Goal: Check status

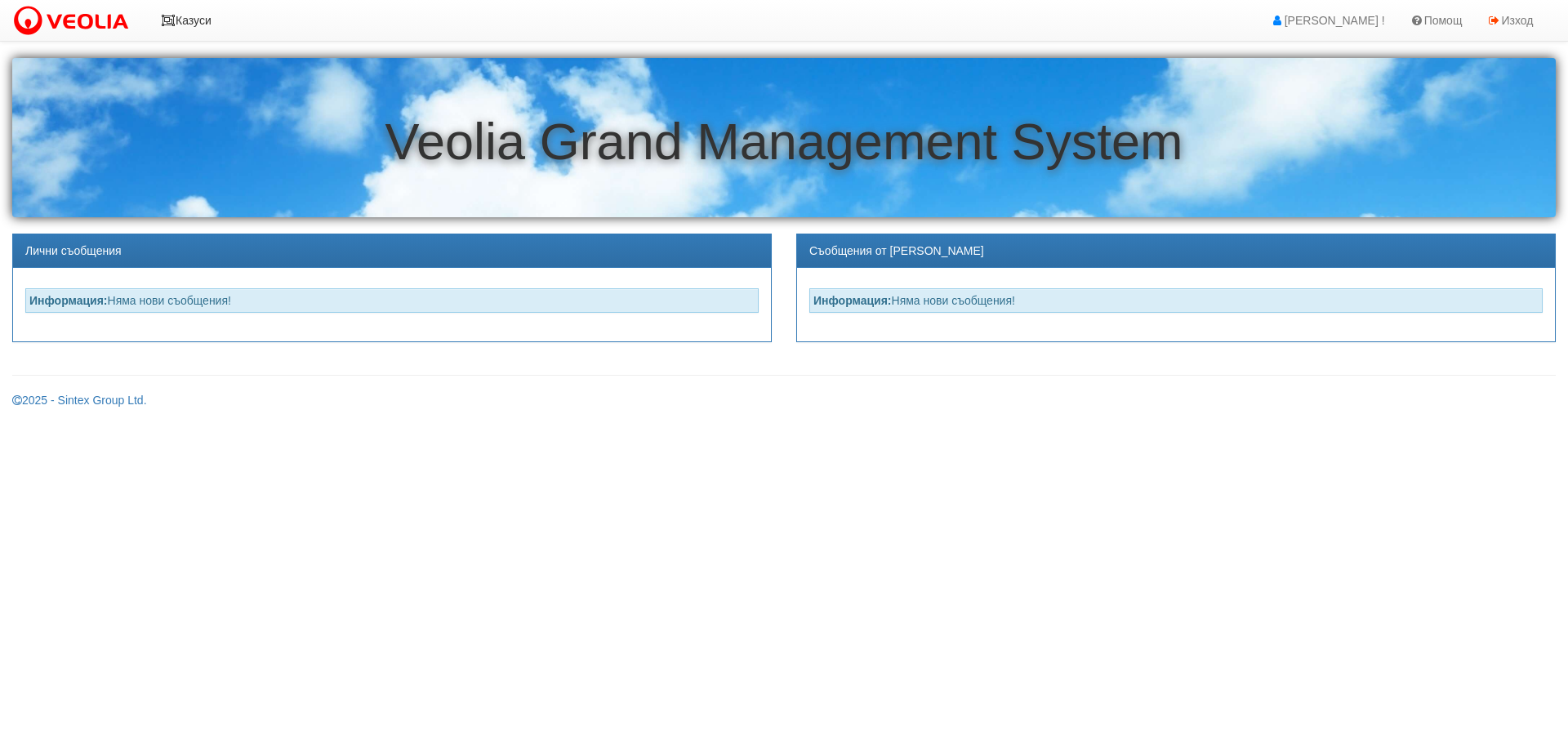
drag, startPoint x: 161, startPoint y: 10, endPoint x: 207, endPoint y: 50, distance: 61.0
click at [161, 13] on link "Казуси" at bounding box center [186, 20] width 75 height 41
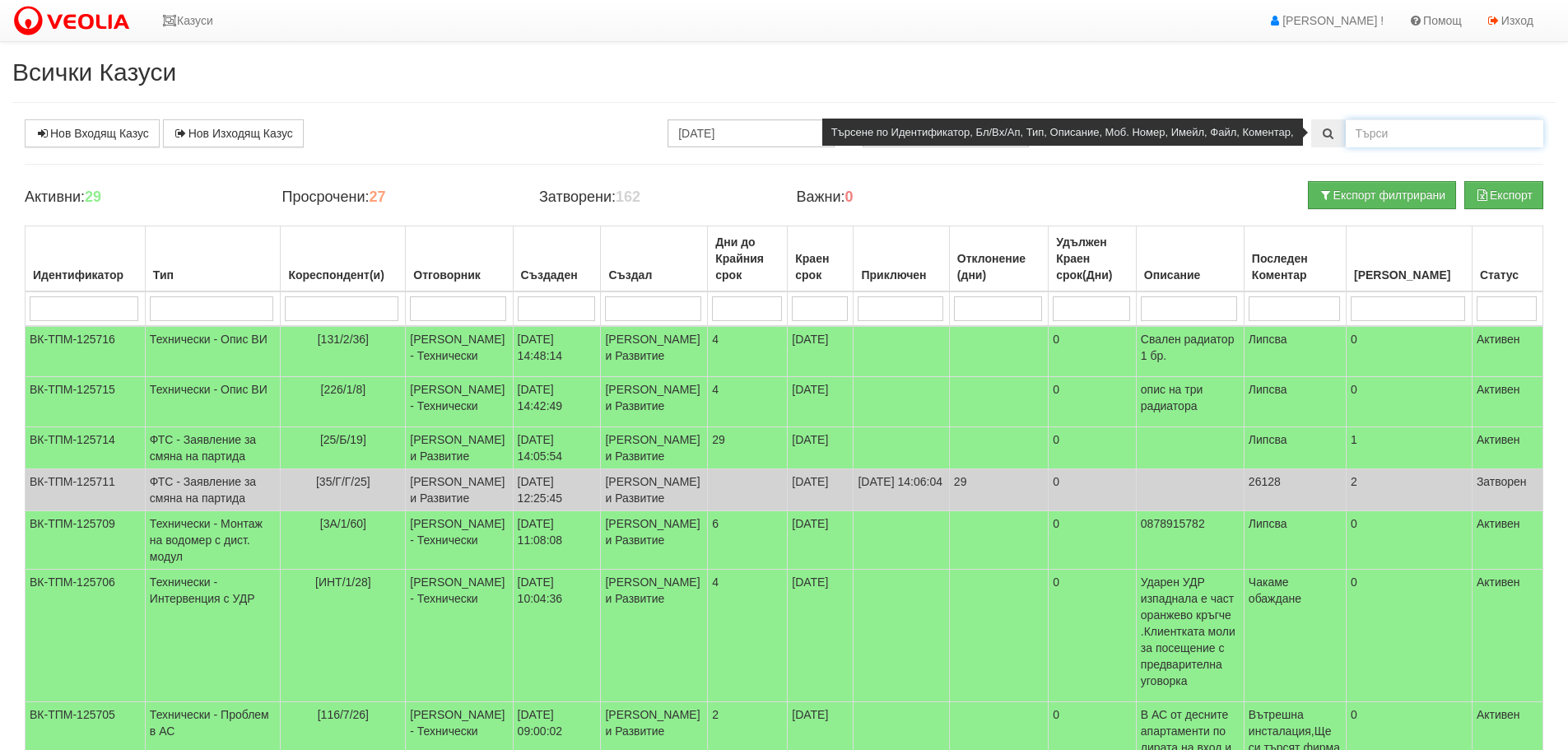
click at [1390, 129] on input "text" at bounding box center [1444, 133] width 198 height 28
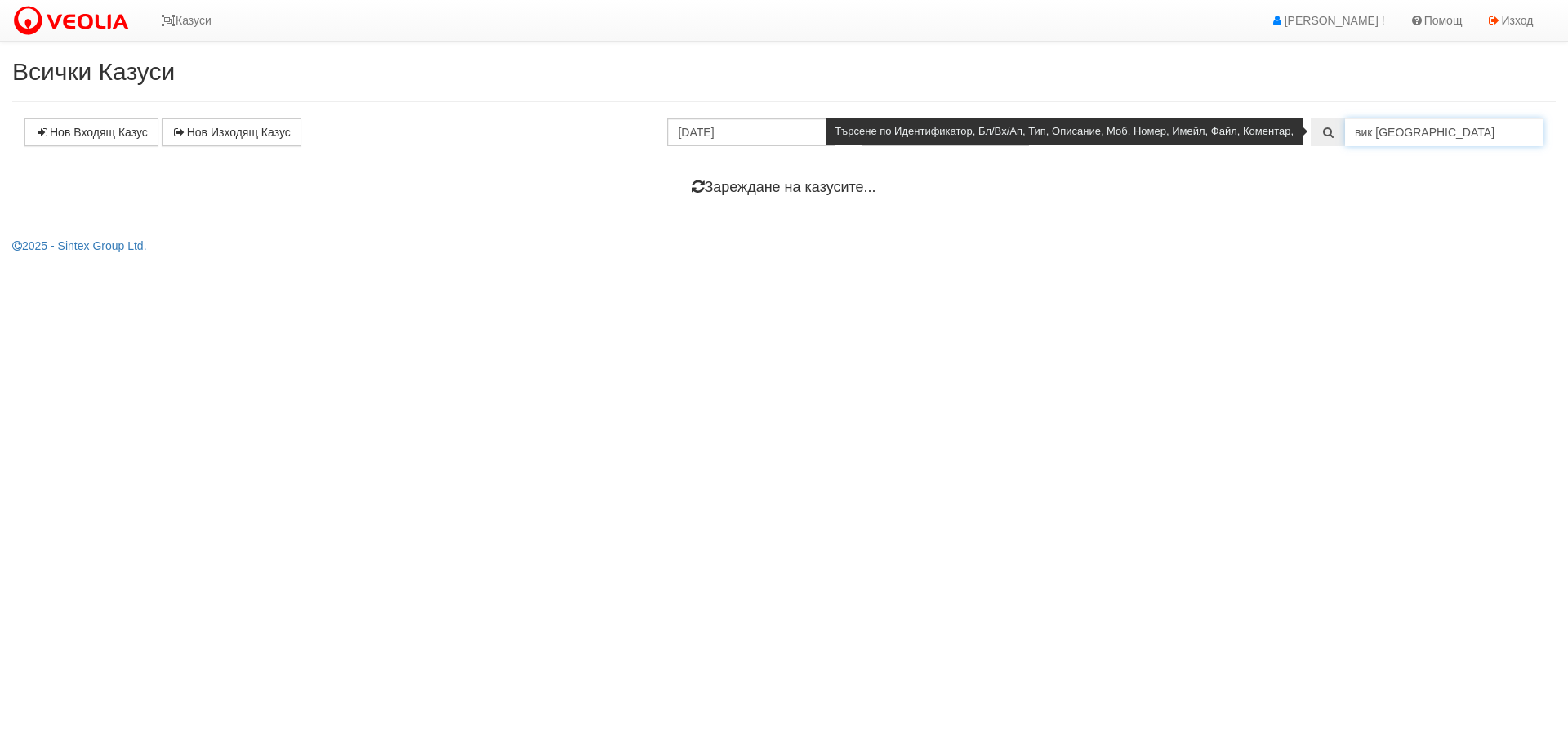
drag, startPoint x: 1419, startPoint y: 130, endPoint x: 1345, endPoint y: 138, distance: 74.4
click at [1345, 138] on input "вик [GEOGRAPHIC_DATA]" at bounding box center [1444, 132] width 199 height 28
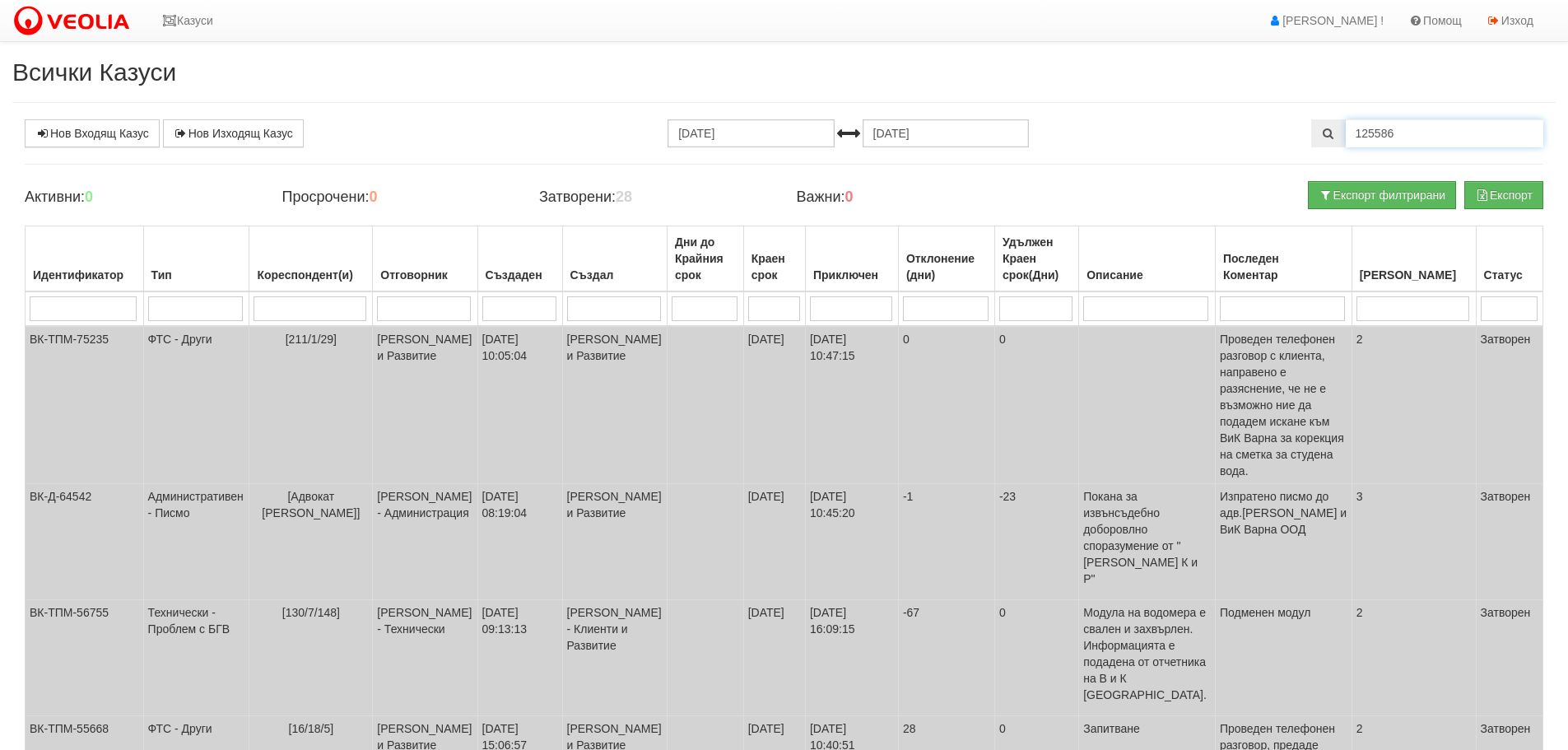
type input "125586"
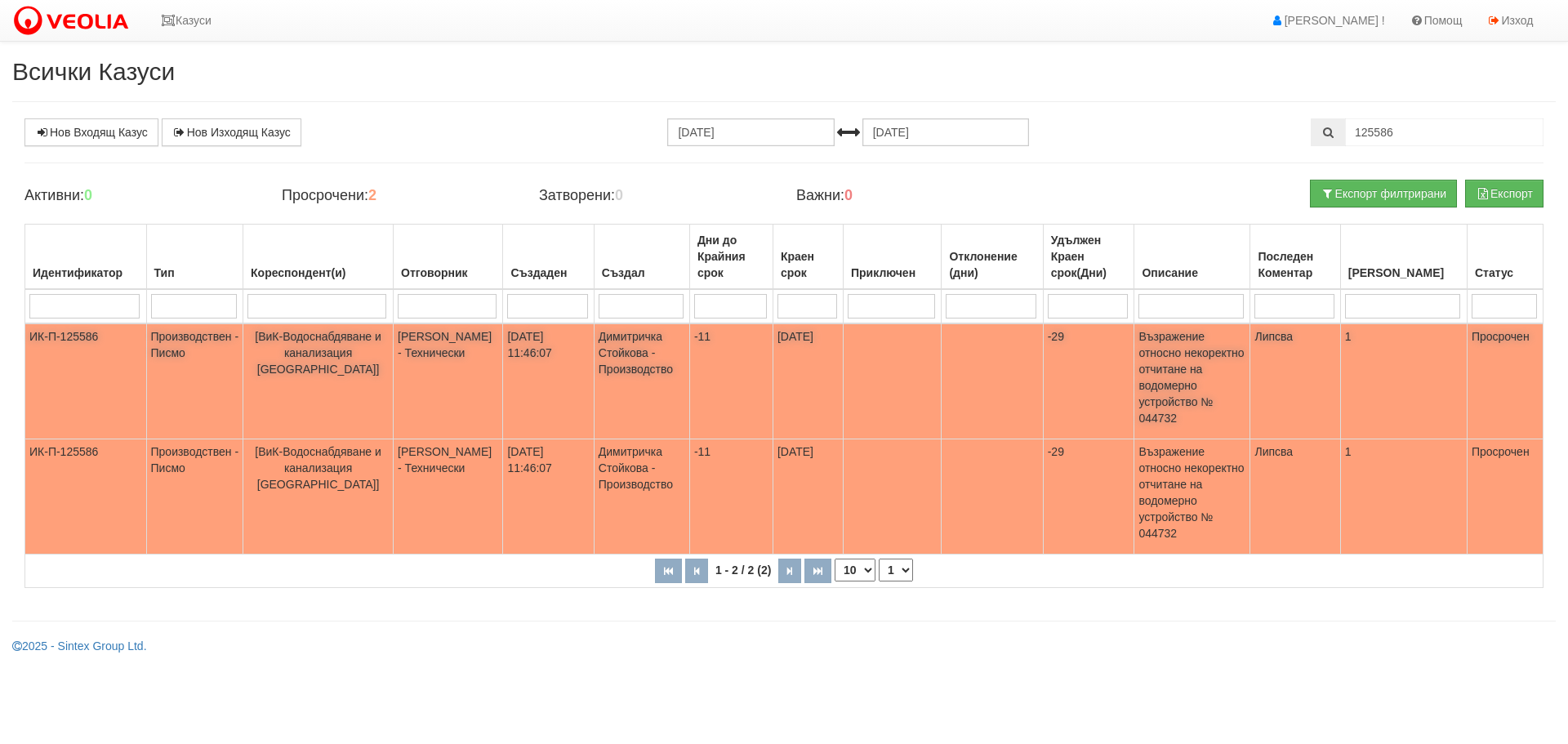
click at [77, 331] on td "ИК-П-125586" at bounding box center [86, 381] width 122 height 116
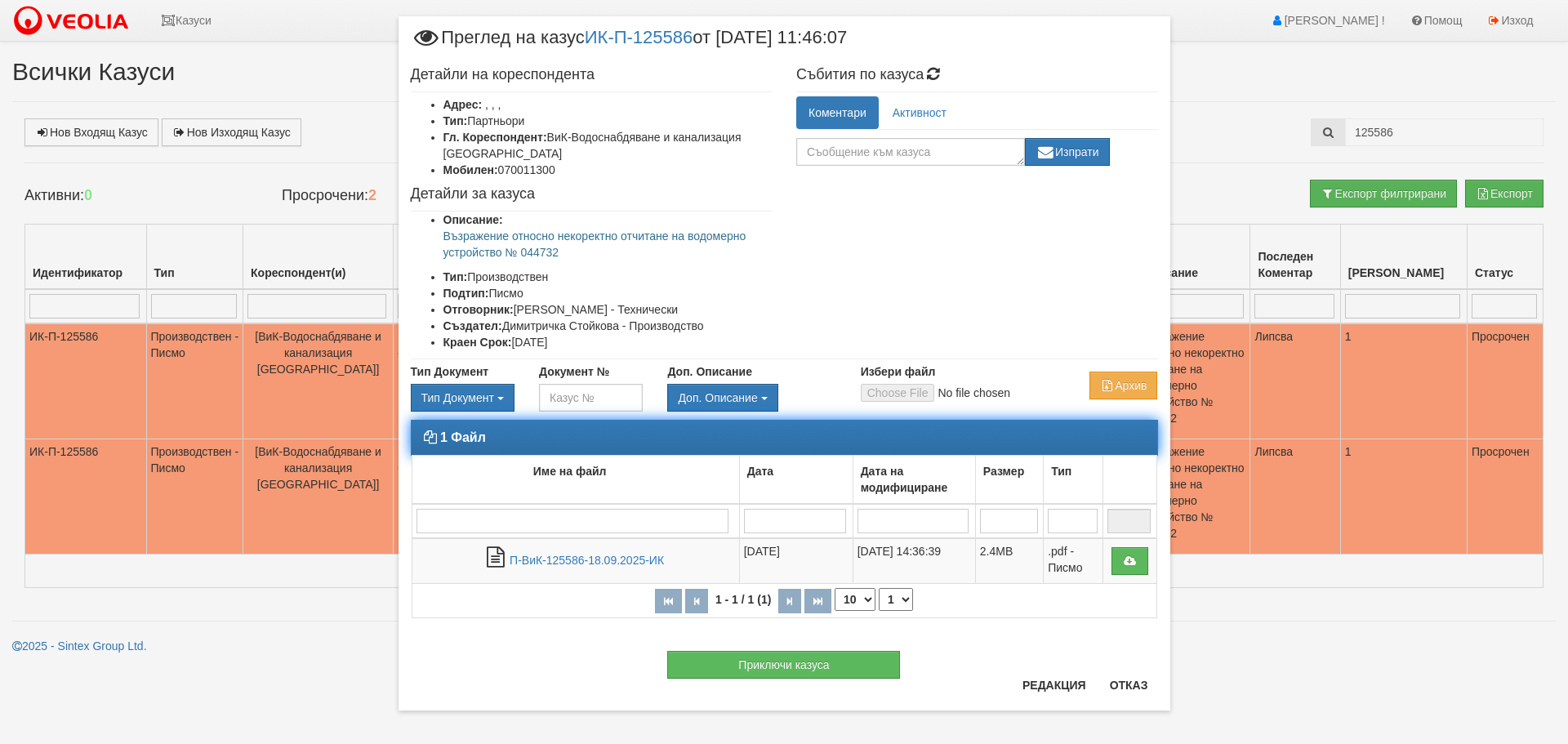
scroll to position [32, 0]
